Goal: Navigation & Orientation: Find specific page/section

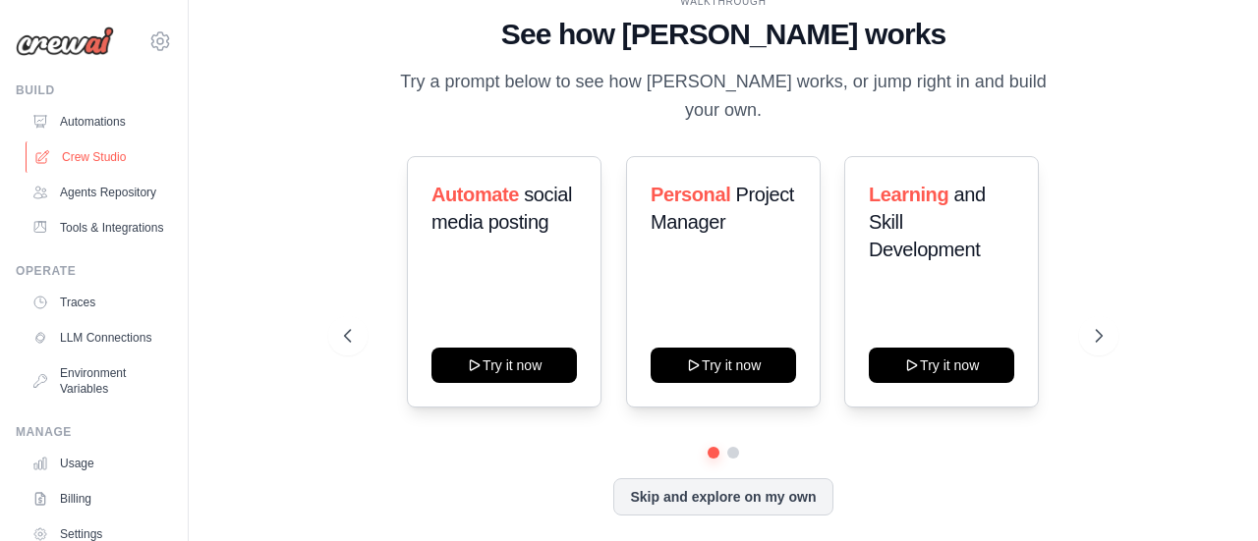
click at [108, 150] on link "Crew Studio" at bounding box center [100, 156] width 148 height 31
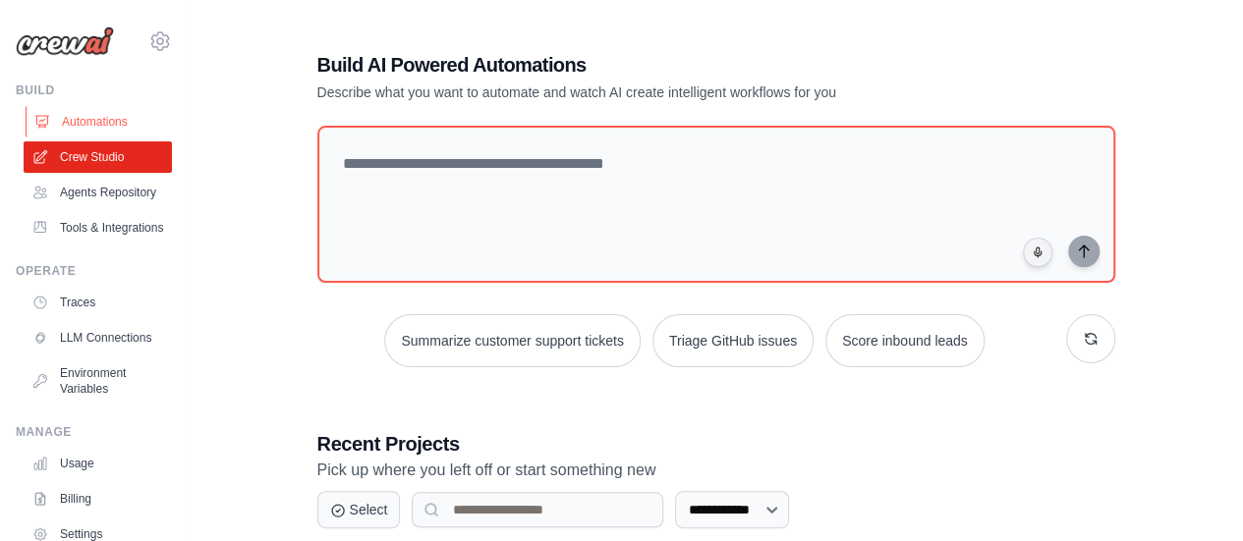
click at [100, 125] on link "Automations" at bounding box center [100, 121] width 148 height 31
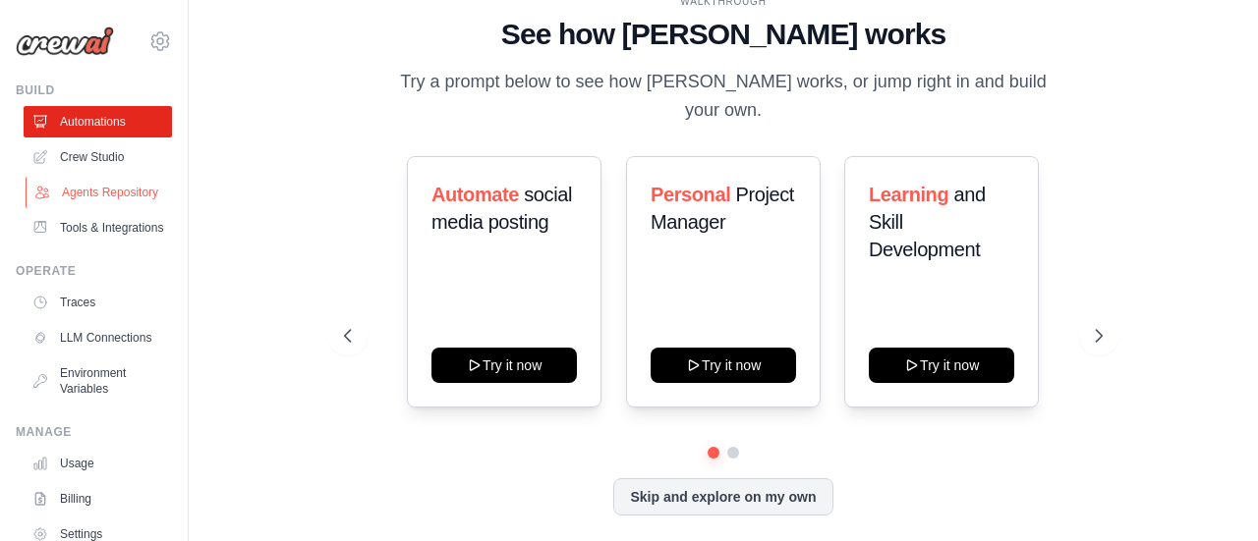
click at [99, 205] on link "Agents Repository" at bounding box center [100, 192] width 148 height 31
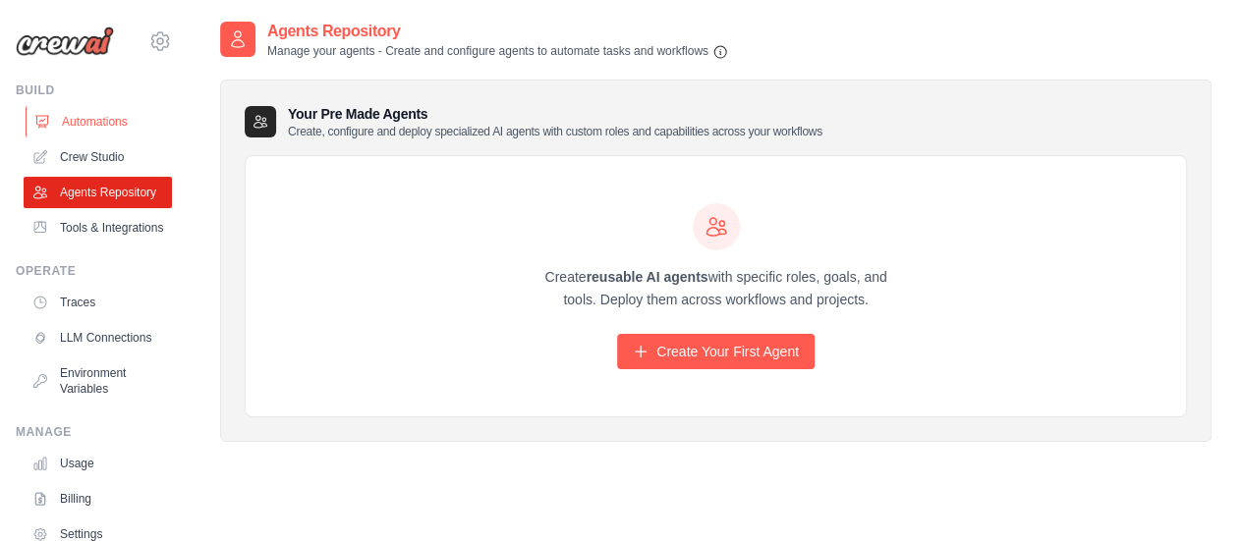
click at [114, 121] on link "Automations" at bounding box center [100, 121] width 148 height 31
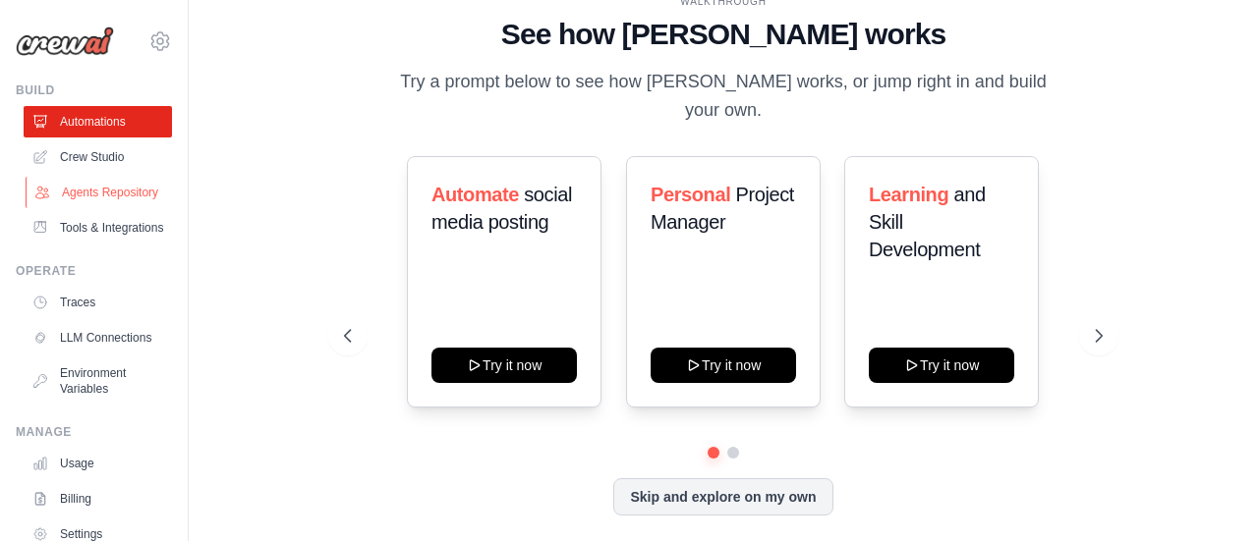
click at [118, 188] on link "Agents Repository" at bounding box center [100, 192] width 148 height 31
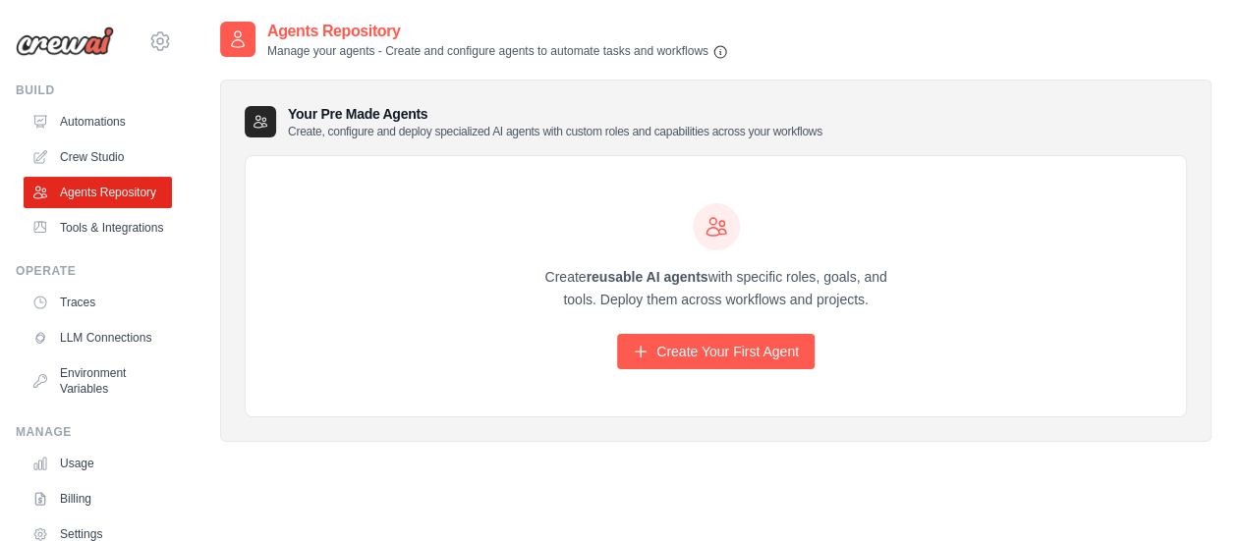
click at [116, 154] on link "Crew Studio" at bounding box center [98, 156] width 148 height 31
